Goal: Find specific page/section: Find specific page/section

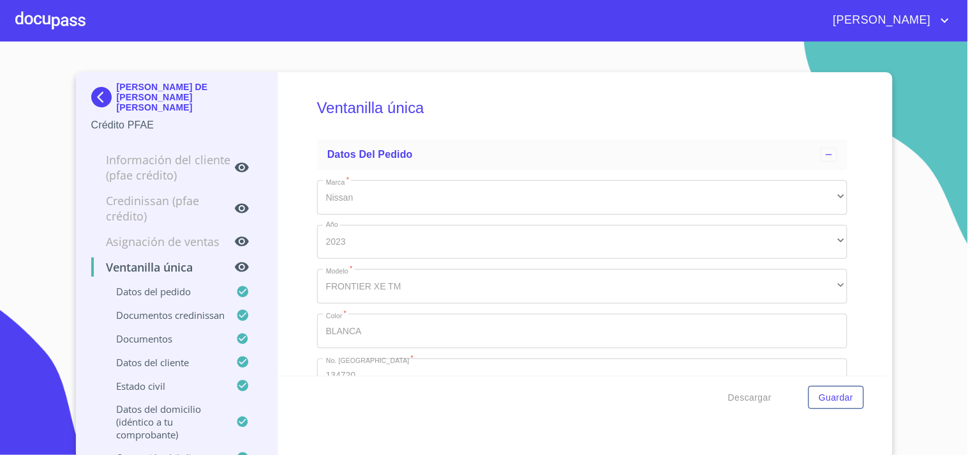
click at [75, 27] on div at bounding box center [50, 20] width 70 height 41
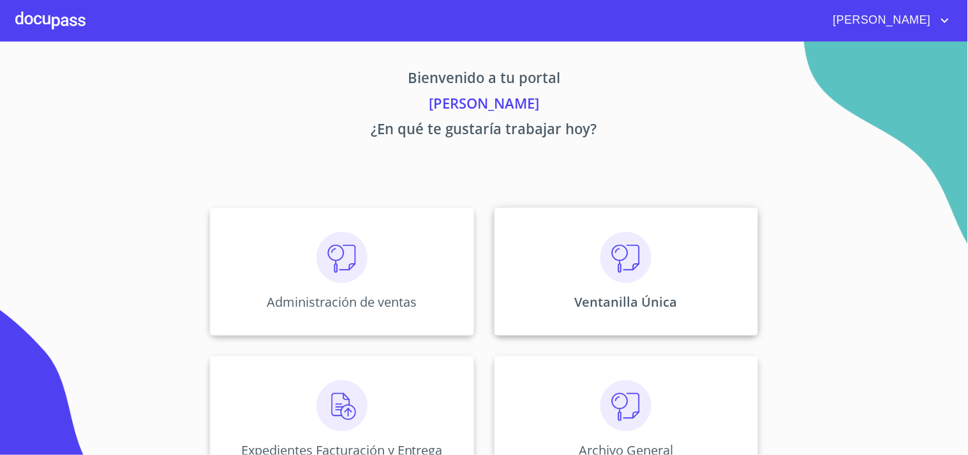
click at [699, 270] on div "Ventanilla Única" at bounding box center [627, 271] width 264 height 128
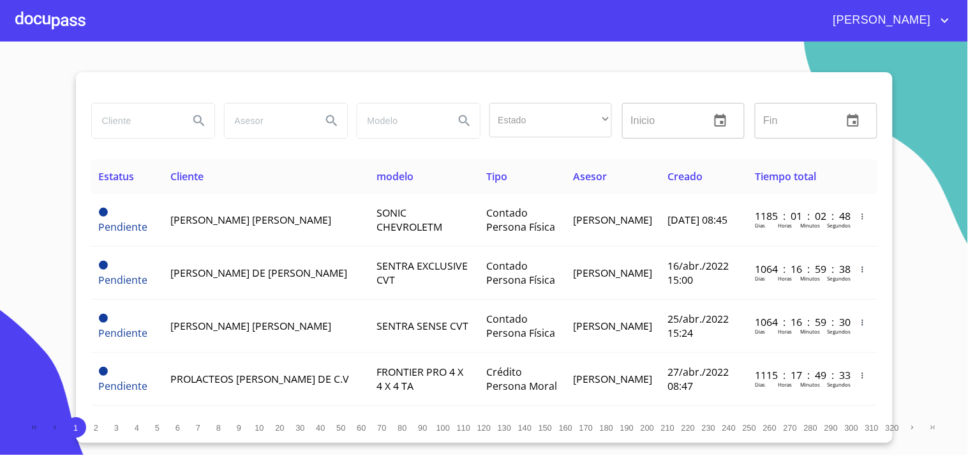
click at [175, 123] on input "search" at bounding box center [135, 120] width 87 height 34
type input "[PERSON_NAME]"
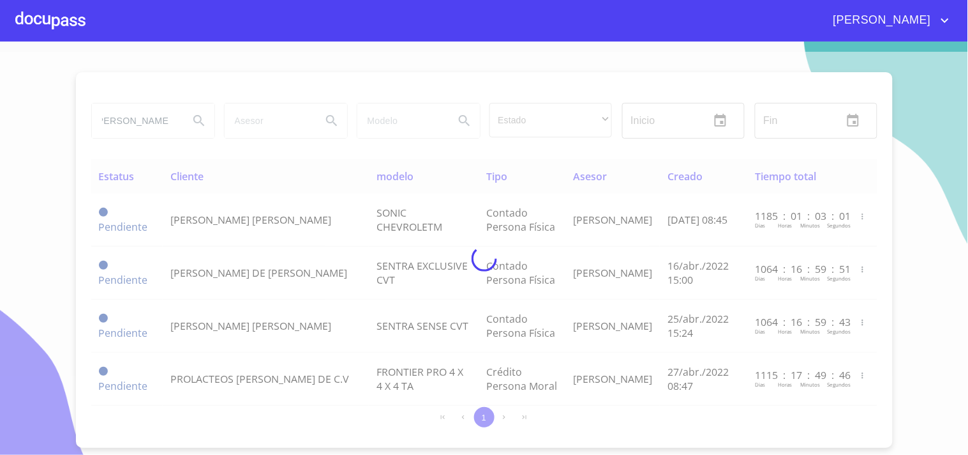
scroll to position [0, 0]
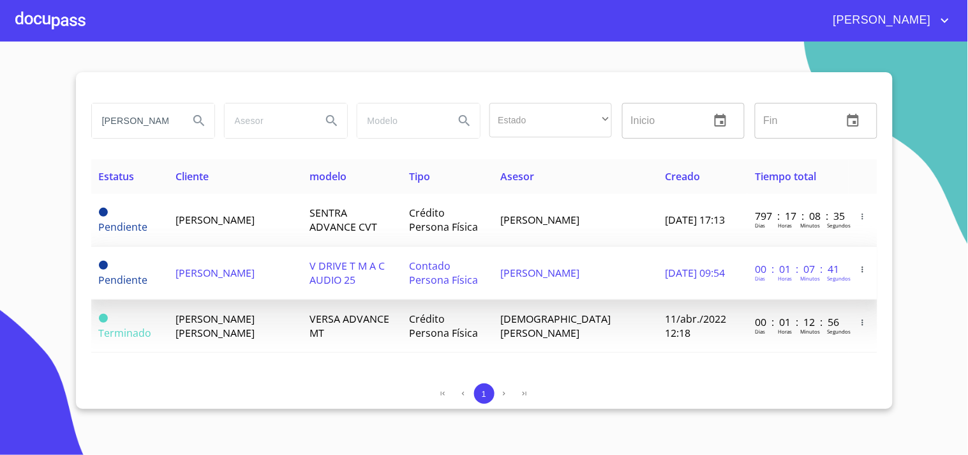
click at [688, 269] on span "[DATE] 09:54" at bounding box center [695, 273] width 60 height 14
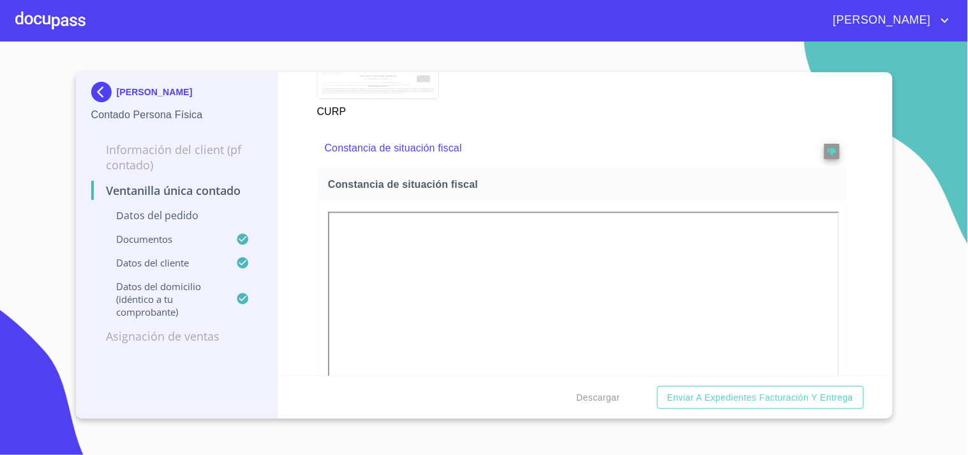
scroll to position [2269, 0]
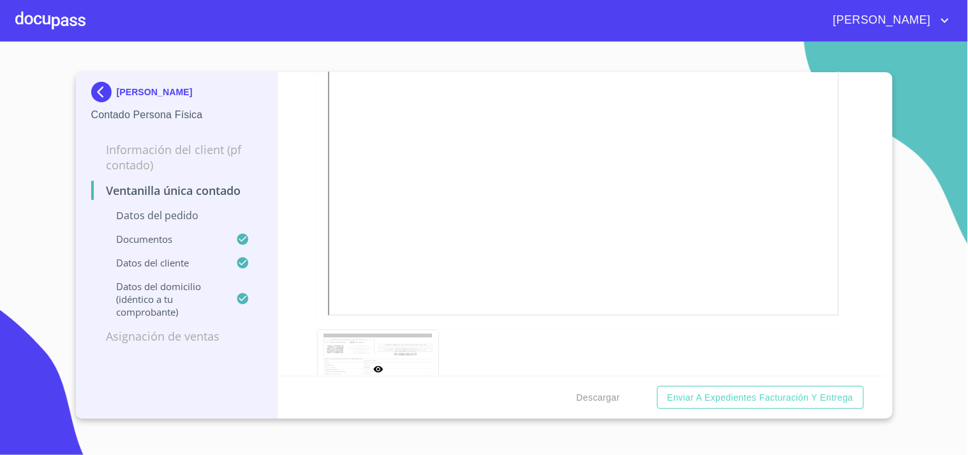
click at [581, 383] on div "Descargar Enviar a Expedientes Facturación y Entrega" at bounding box center [582, 396] width 608 height 43
click at [580, 384] on div "Descargar Enviar a Expedientes Facturación y Entrega" at bounding box center [582, 396] width 608 height 43
click at [599, 404] on span "Descargar" at bounding box center [598, 397] width 43 height 16
click at [73, 27] on div at bounding box center [50, 20] width 70 height 41
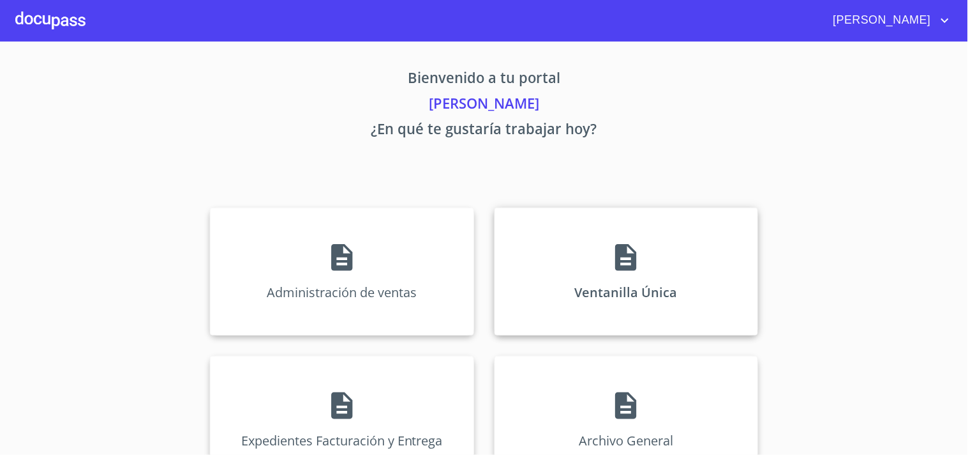
click at [688, 287] on div "Ventanilla Única" at bounding box center [627, 271] width 264 height 128
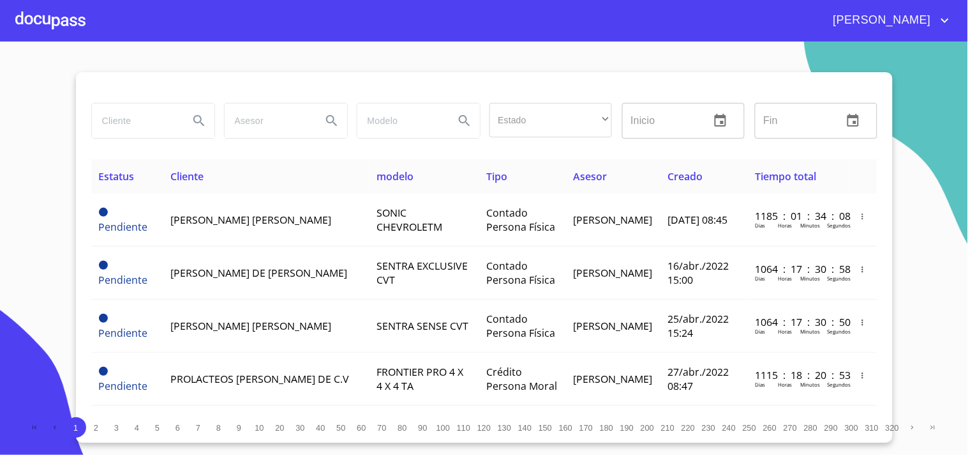
click at [162, 128] on input "search" at bounding box center [135, 120] width 87 height 34
type input "vision"
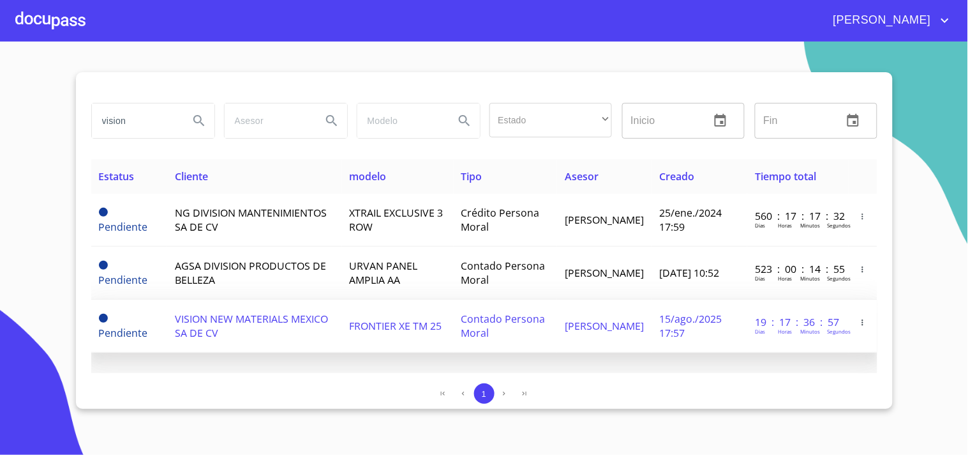
click at [323, 327] on td "VISION NEW MATERIALS MEXICO SA DE CV" at bounding box center [254, 325] width 175 height 53
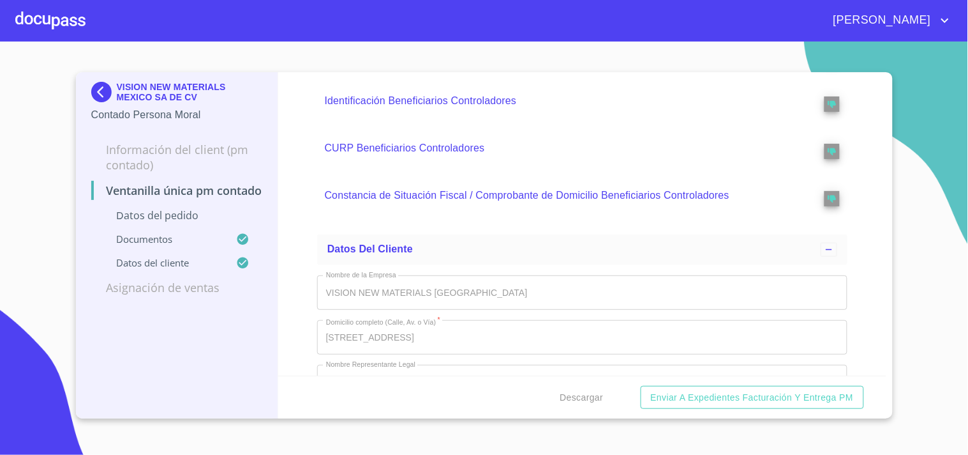
scroll to position [2819, 0]
